Goal: Task Accomplishment & Management: Manage account settings

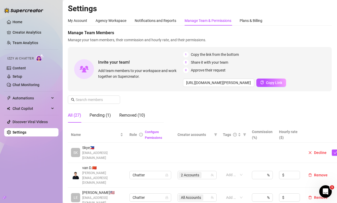
scroll to position [0, 20]
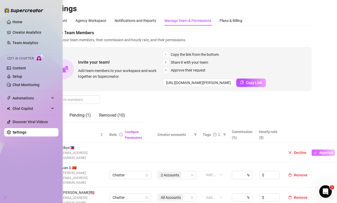
click at [315, 151] on icon "check" at bounding box center [315, 153] width 4 height 4
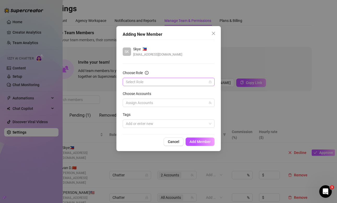
click at [165, 81] on input "Choose Role" at bounding box center [166, 82] width 81 height 8
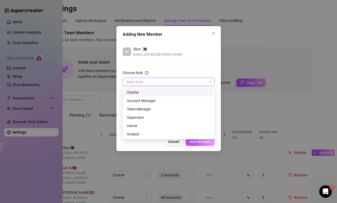
click at [162, 91] on div "Chatter" at bounding box center [169, 93] width 84 height 6
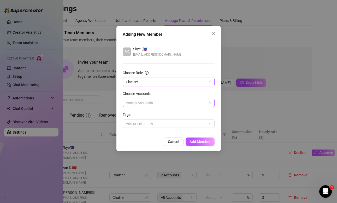
click at [156, 104] on div at bounding box center [166, 102] width 84 height 7
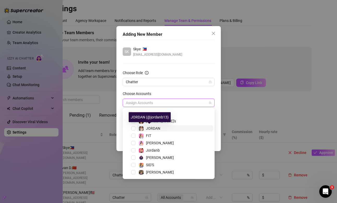
click at [154, 127] on span "JORDAN" at bounding box center [153, 128] width 14 height 4
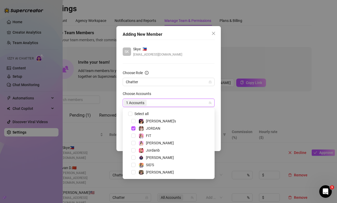
click at [157, 153] on div "Jordanb" at bounding box center [168, 150] width 89 height 6
click at [156, 151] on span "Jordanb" at bounding box center [153, 150] width 14 height 4
click at [179, 72] on div "Choose Role" at bounding box center [169, 74] width 92 height 8
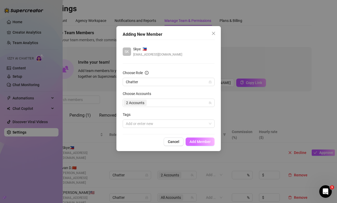
click at [208, 141] on span "Add Member" at bounding box center [199, 142] width 21 height 4
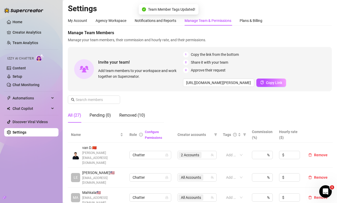
scroll to position [0, 0]
